Goal: Transaction & Acquisition: Book appointment/travel/reservation

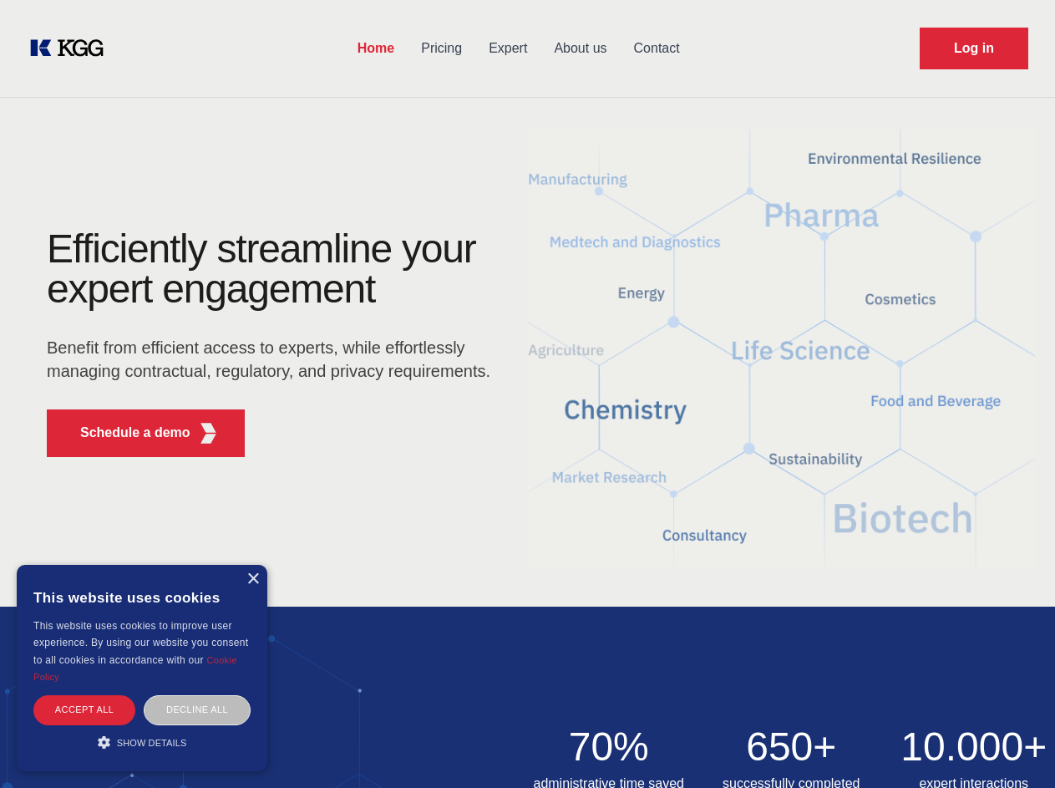
click at [527, 393] on div "Efficiently streamline your expert engagement Benefit from efficient access to …" at bounding box center [274, 349] width 508 height 241
click at [125, 433] on p "Schedule a demo" at bounding box center [135, 433] width 110 height 20
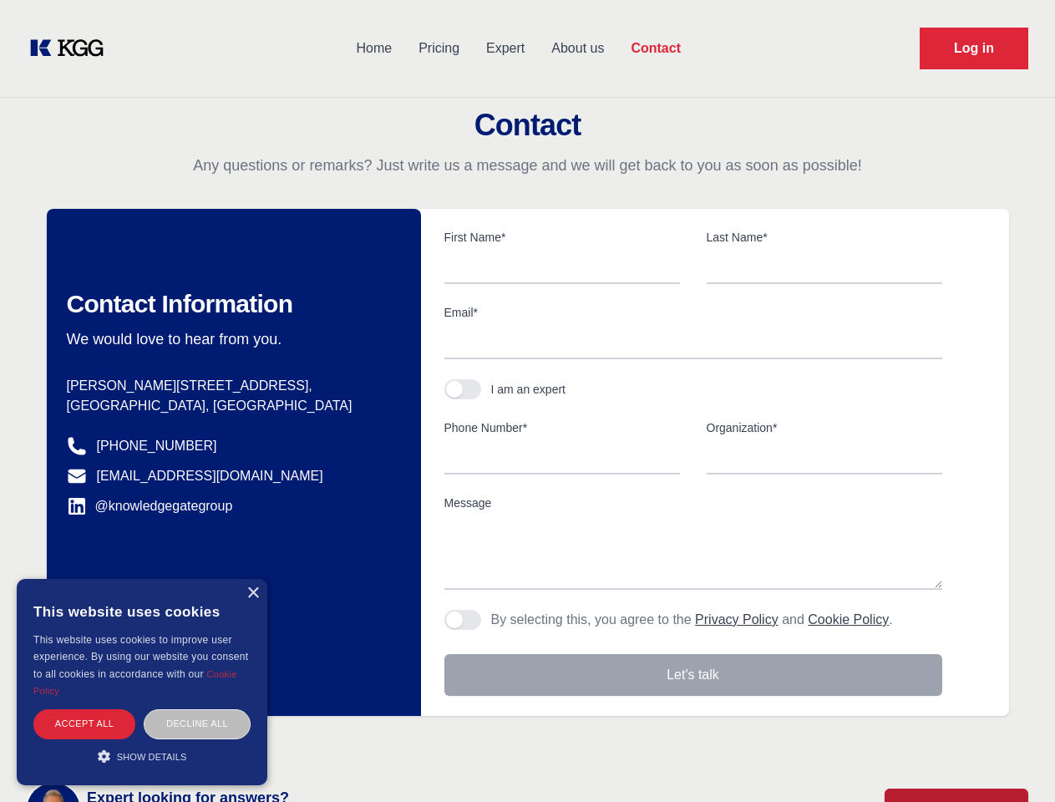
click at [252, 579] on div "× This website uses cookies This website uses cookies to improve user experienc…" at bounding box center [142, 682] width 251 height 206
click at [84, 709] on div "Accept all" at bounding box center [84, 723] width 102 height 29
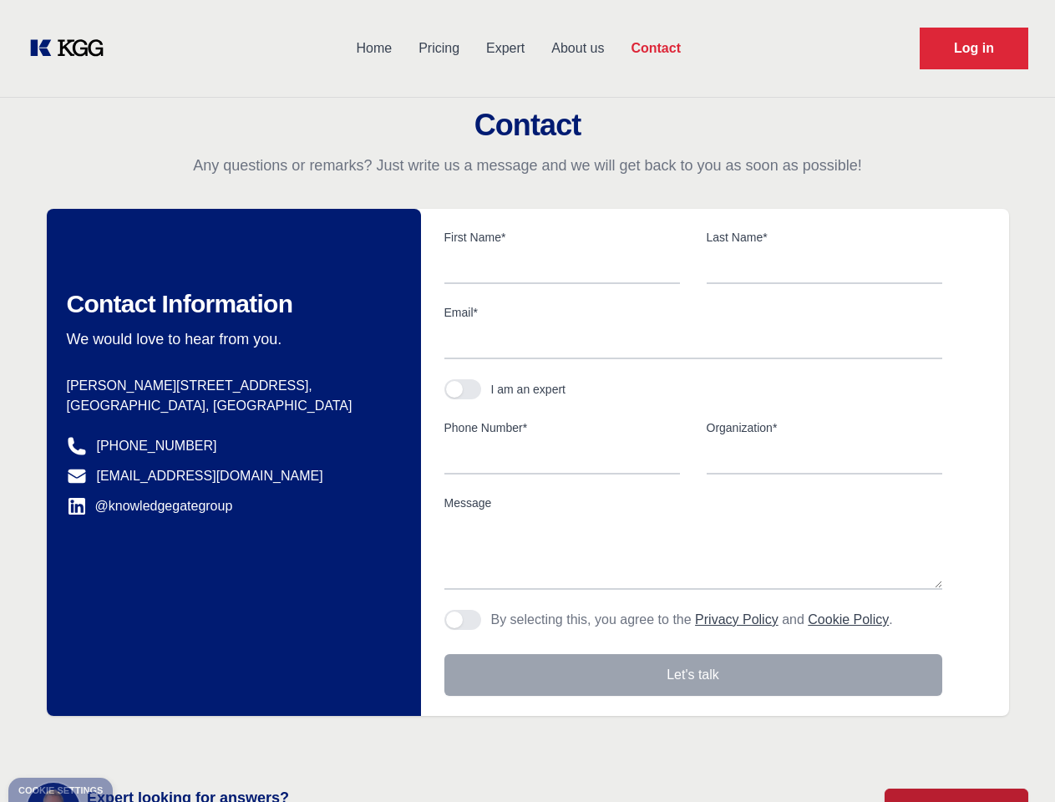
click at [197, 709] on div "Contact Information We would love to hear from you. Postal address [PERSON_NAME…" at bounding box center [234, 462] width 374 height 507
click at [142, 742] on main "Contact Any questions or remarks? Just write us a message and we will get back …" at bounding box center [527, 435] width 1055 height 870
